Goal: Complete application form: Complete application form

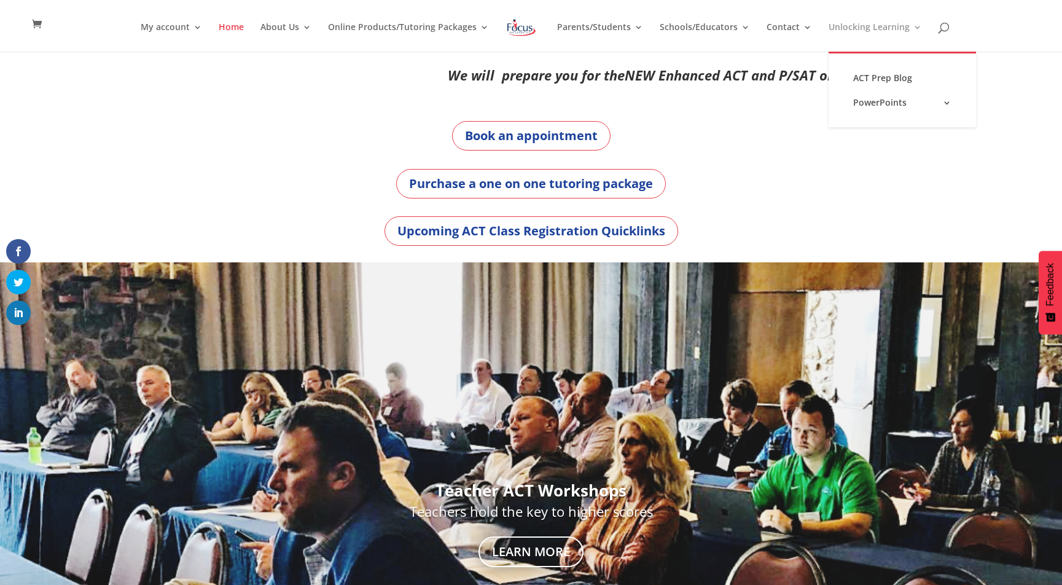
click at [836, 27] on link "Unlocking Learning" at bounding box center [875, 37] width 93 height 29
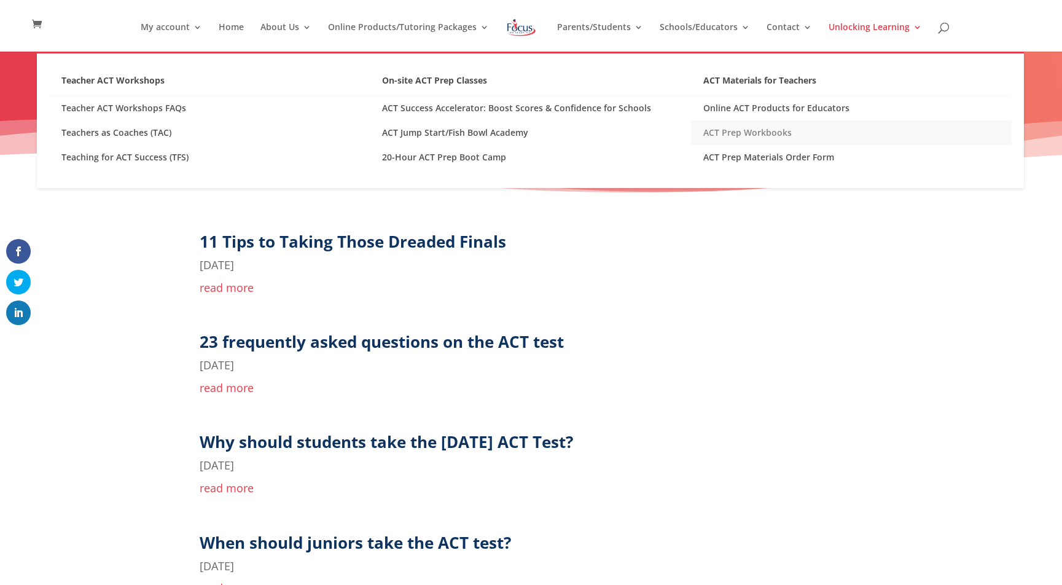
click at [716, 130] on link "ACT Prep Workbooks" at bounding box center [851, 132] width 321 height 25
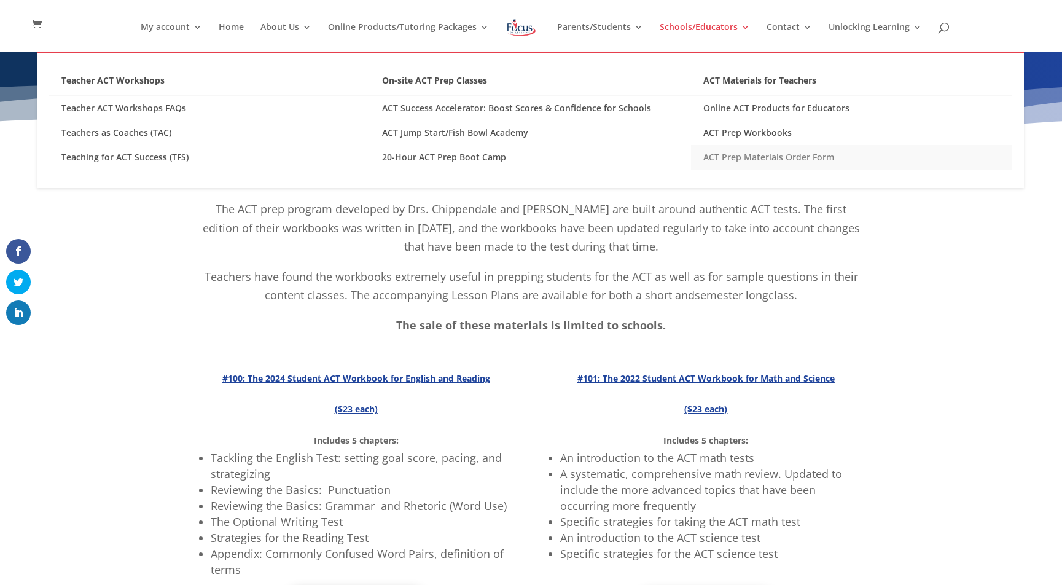
click at [746, 157] on link "ACT Prep Materials Order Form" at bounding box center [851, 157] width 321 height 25
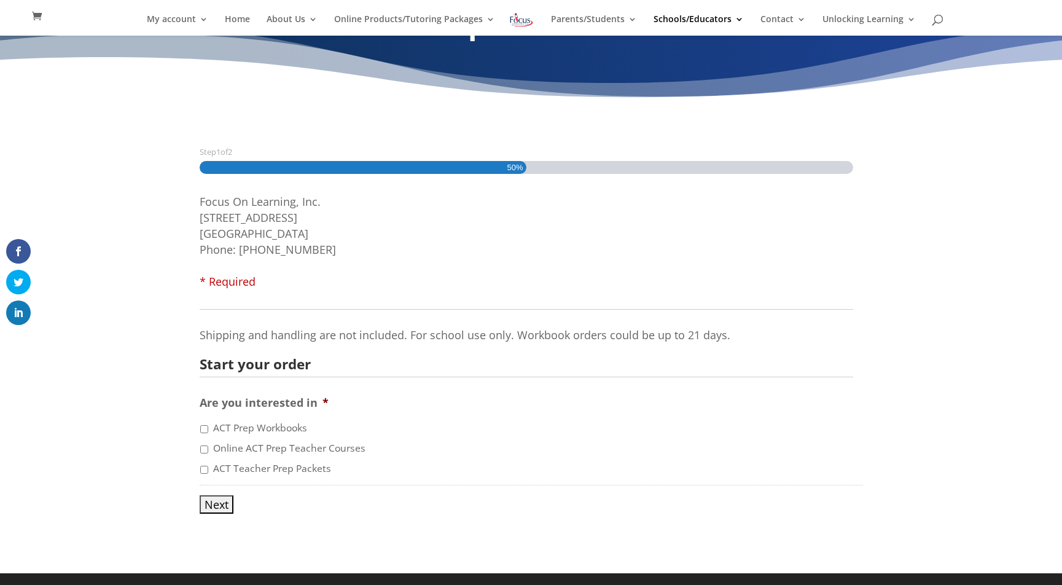
scroll to position [46, 0]
click at [204, 467] on input "ACT Teacher Prep Packets" at bounding box center [204, 469] width 8 height 8
checkbox input "true"
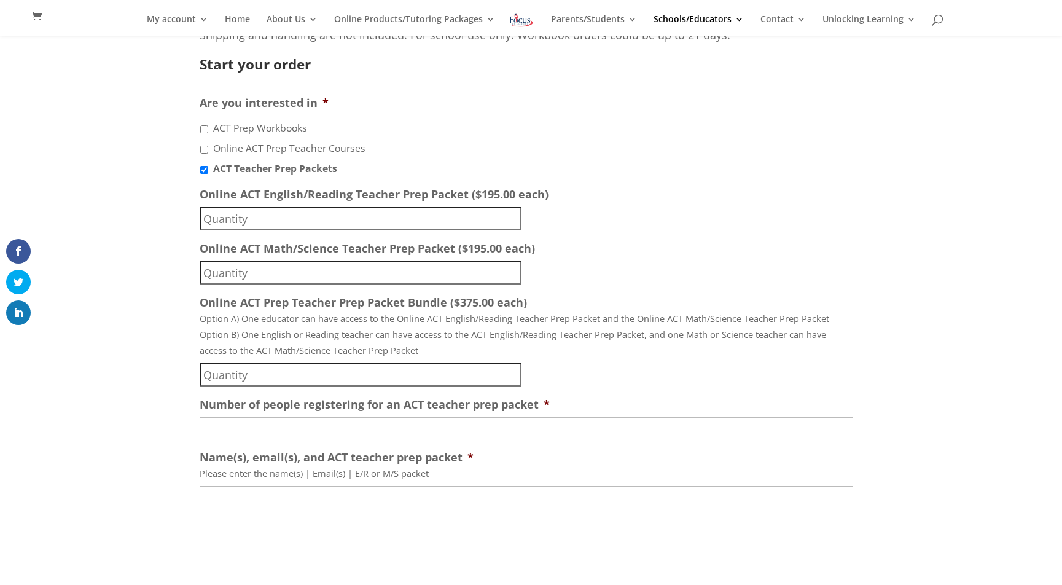
scroll to position [346, 0]
click at [288, 373] on input "Online ACT Prep Teacher Prep Packet Bundle ($375.00 each)" at bounding box center [361, 373] width 322 height 23
type input "1"
click at [513, 371] on input "1" at bounding box center [361, 373] width 322 height 23
click at [218, 435] on input "Number of people registering for an ACT teacher prep packet *" at bounding box center [527, 427] width 654 height 22
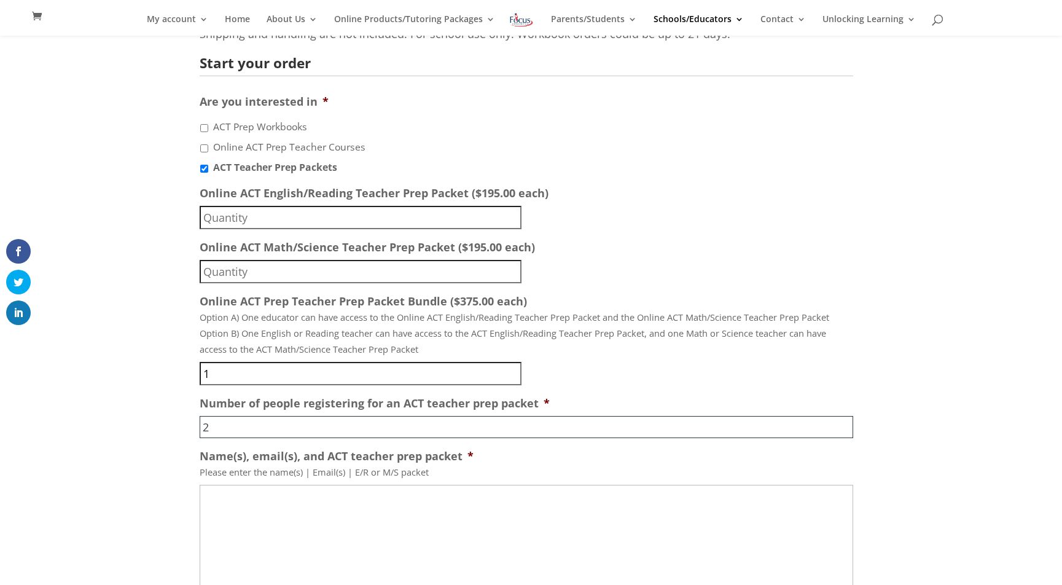
type input "2"
click at [244, 507] on textarea "Name(s), email(s), and ACT teacher prep packet *" at bounding box center [527, 583] width 654 height 197
type textarea "s"
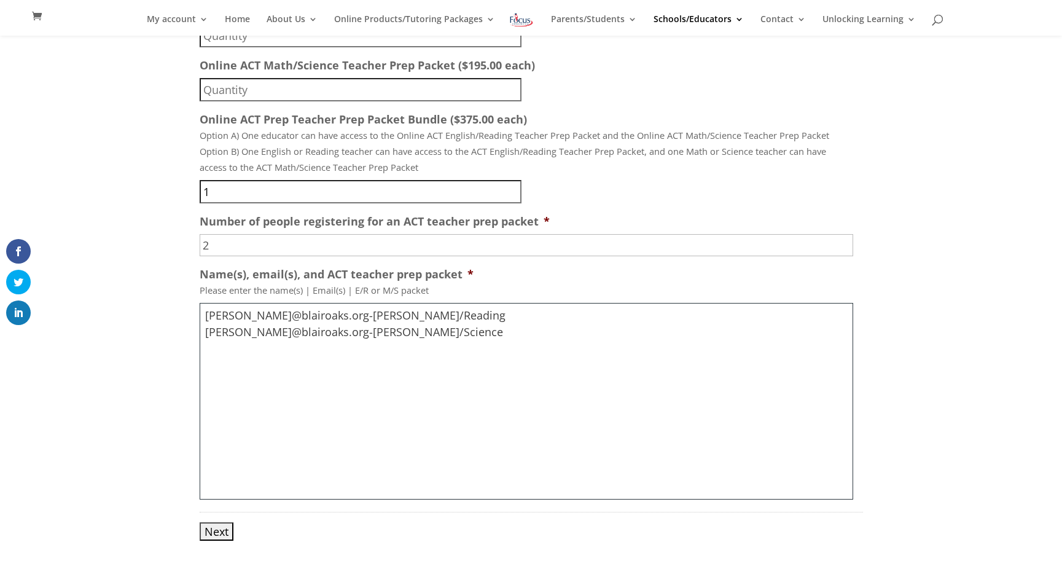
scroll to position [556, 0]
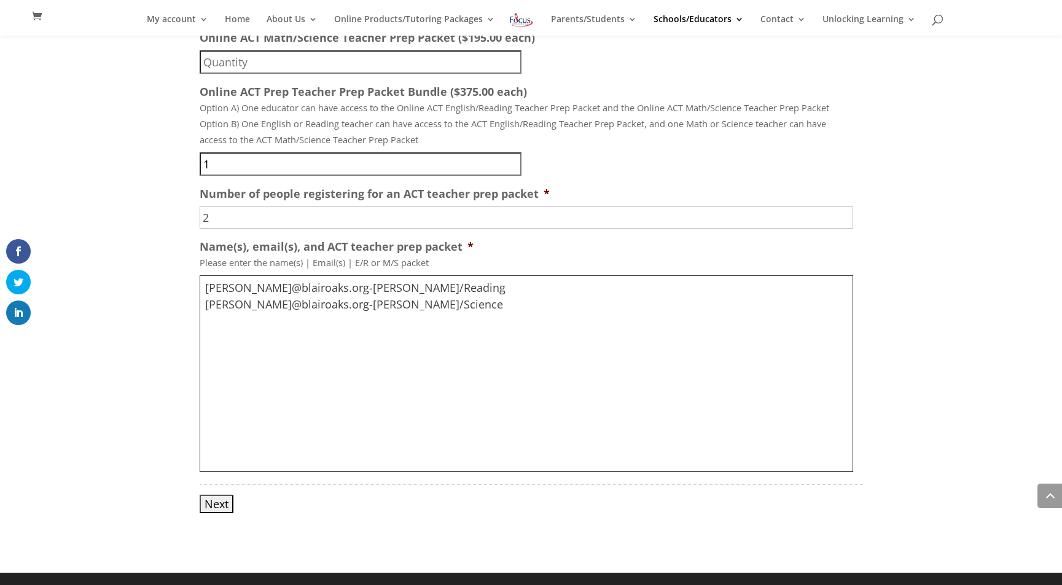
type textarea "Stephanie Brenneke-sbrenneke@blairoaks.org-English/Reading Lisa Lackman-llackma…"
drag, startPoint x: 216, startPoint y: 505, endPoint x: 221, endPoint y: 508, distance: 6.3
click at [221, 508] on input "Next" at bounding box center [217, 503] width 34 height 18
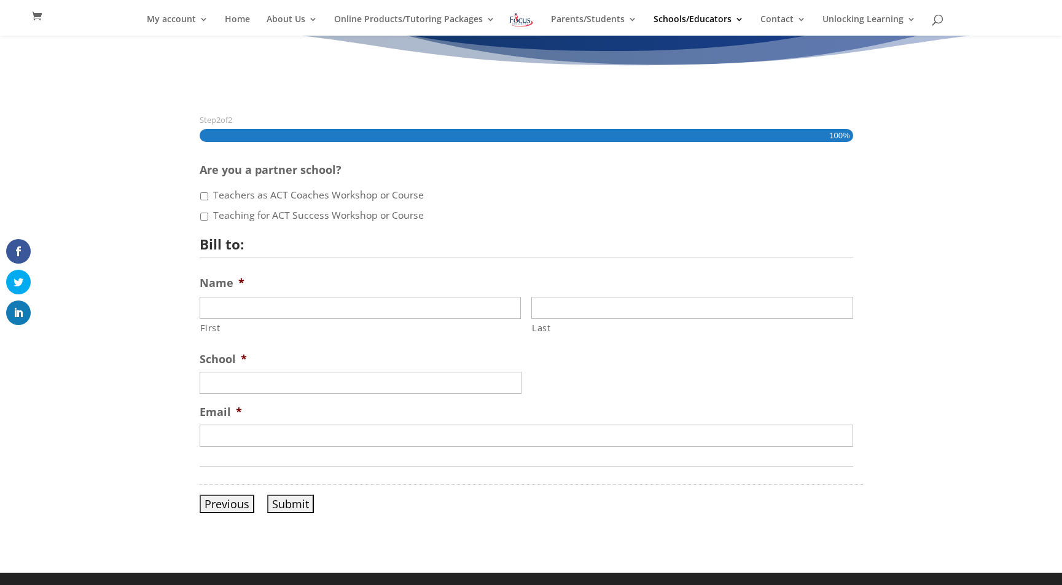
scroll to position [77, 0]
click at [206, 193] on input "Teachers as ACT Coaches Workshop or Course" at bounding box center [204, 196] width 8 height 8
checkbox input "true"
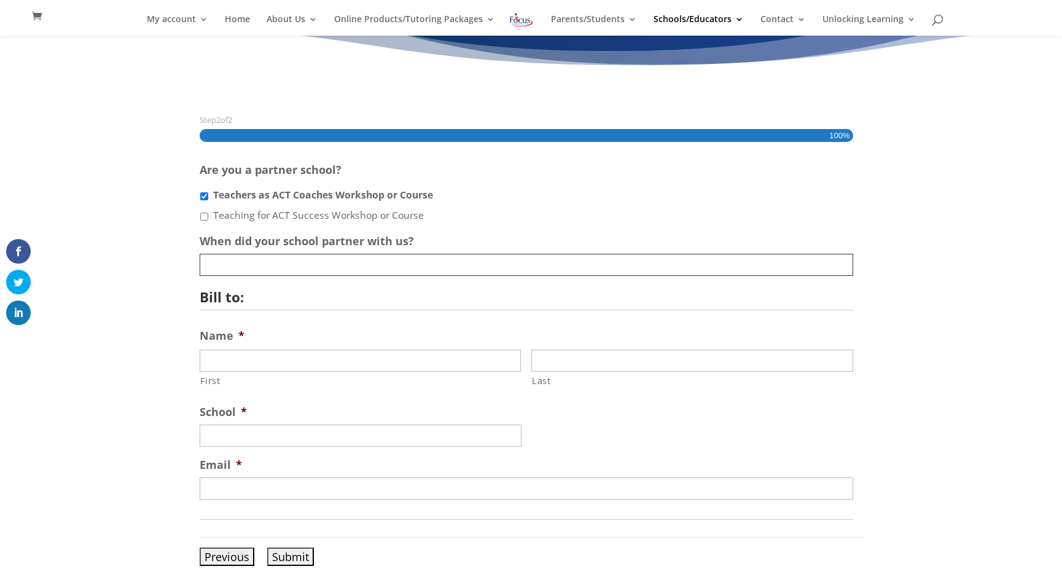
click at [277, 265] on input "When did your school partner with us?" at bounding box center [527, 265] width 654 height 22
type input "a few years ago"
click at [314, 357] on input "First" at bounding box center [361, 360] width 322 height 22
type input "Jenna"
type input "Cline"
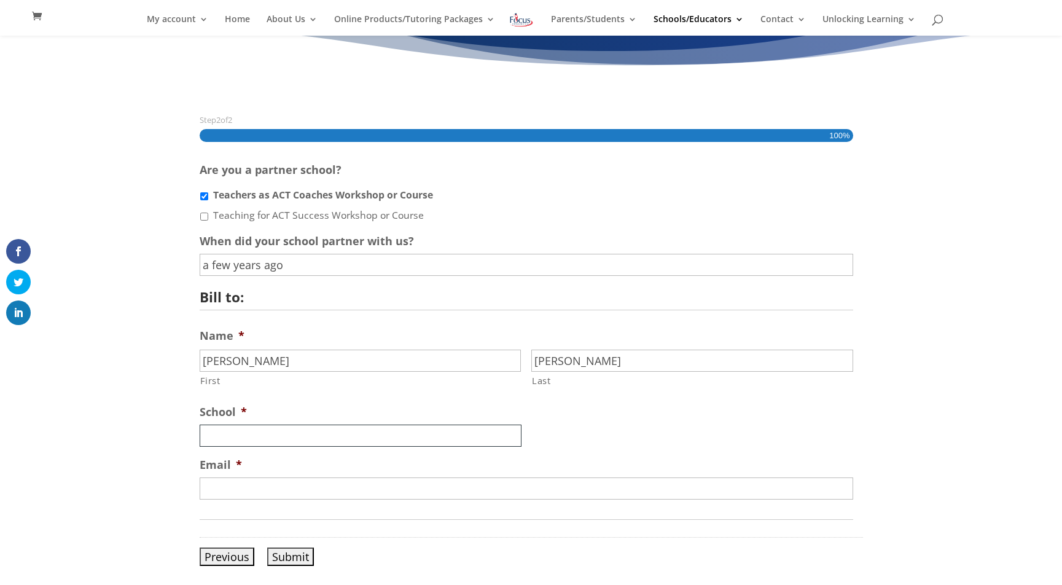
click at [259, 434] on input "School *" at bounding box center [361, 435] width 322 height 22
type input "Blair Oaks High School"
click at [224, 484] on input "Email *" at bounding box center [527, 488] width 654 height 22
type input "jshanley@blairoaks.org"
click at [284, 553] on input "Submit" at bounding box center [290, 556] width 47 height 18
